Goal: Find specific page/section: Find specific page/section

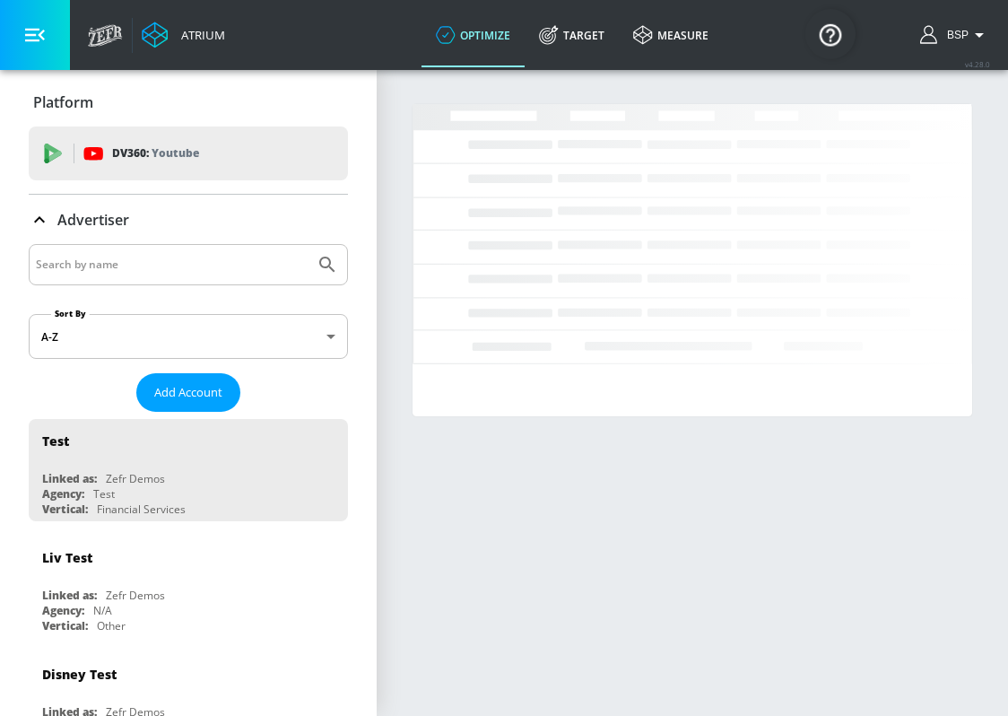
click at [204, 265] on input "Search by name" at bounding box center [172, 264] width 272 height 23
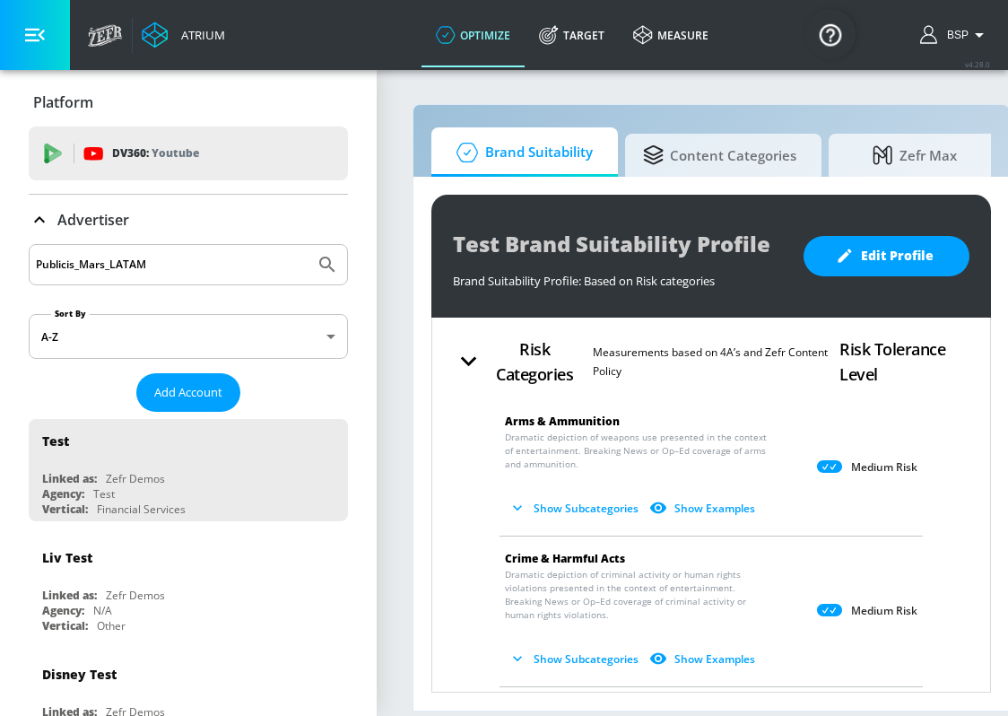
type input "Publicis_Mars_LATAM"
click at [308, 245] on button "Submit Search" at bounding box center [327, 264] width 39 height 39
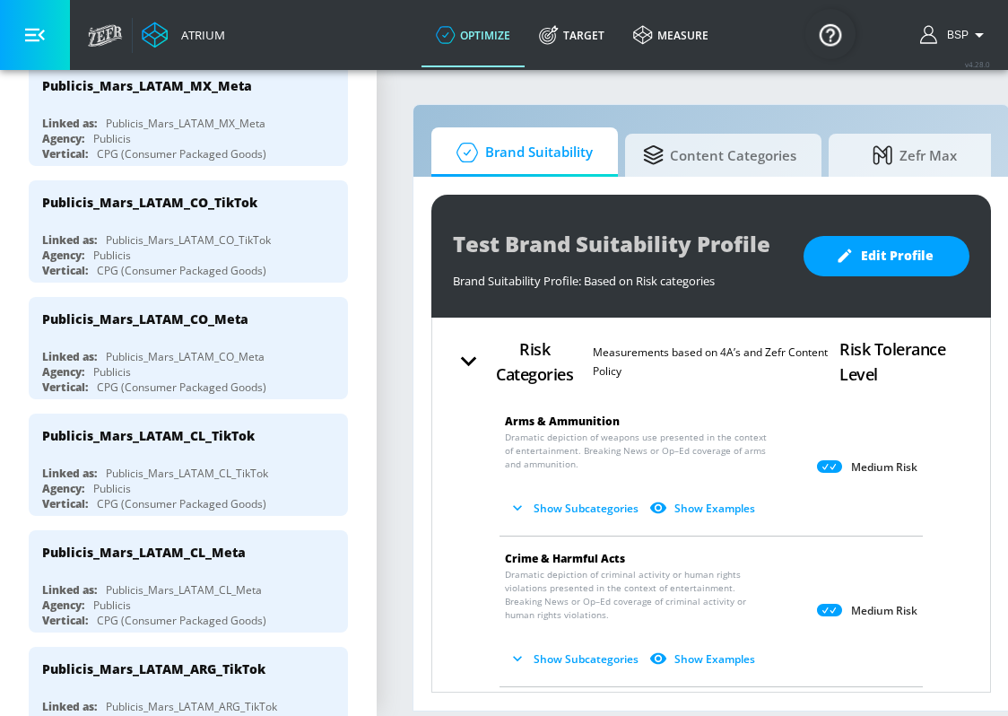
scroll to position [1178, 0]
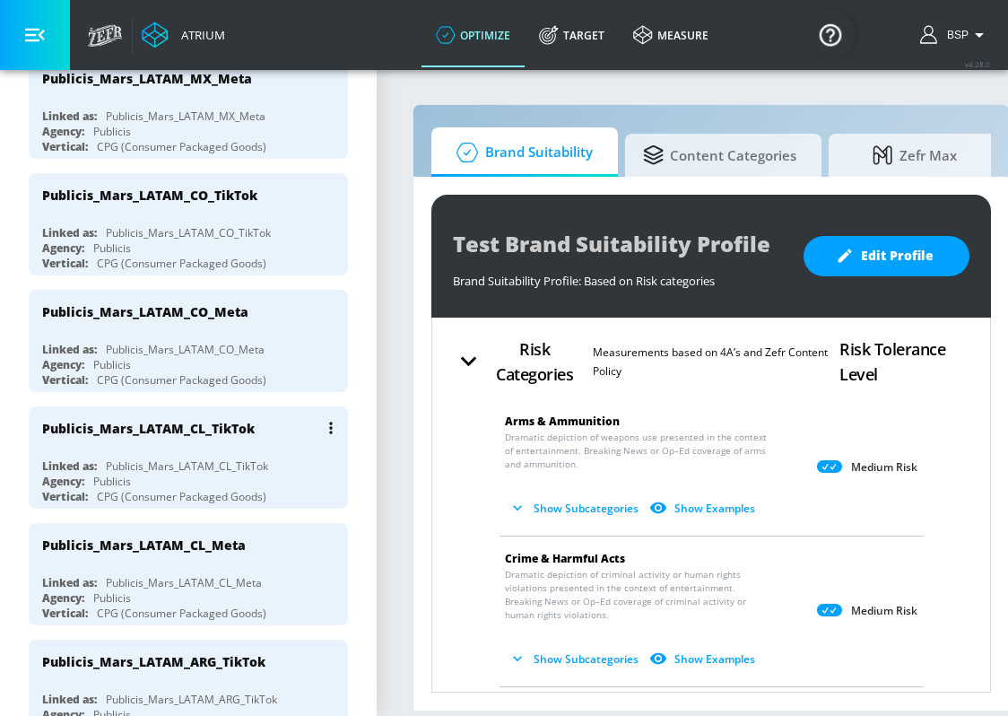
click at [233, 458] on div "Publicis_Mars_LATAM_CL_TikTok" at bounding box center [187, 465] width 162 height 15
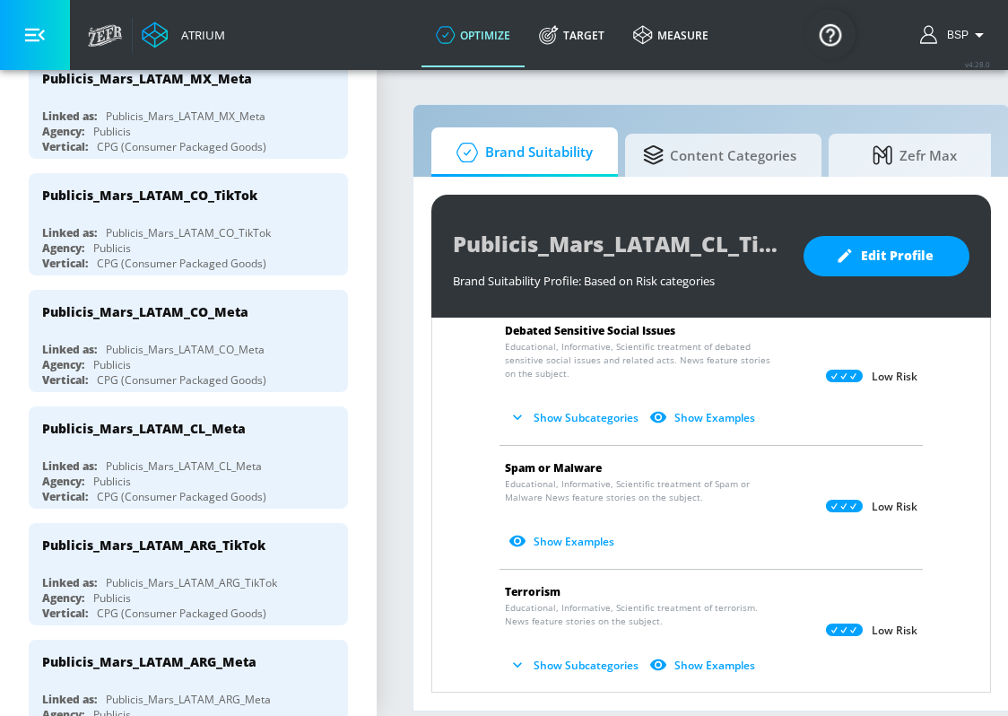
scroll to position [1787, 0]
